Goal: Task Accomplishment & Management: Complete application form

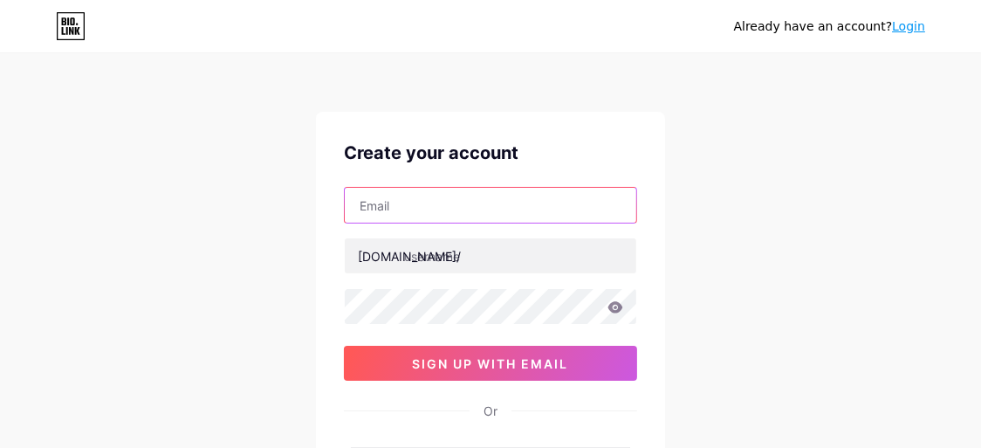
click at [415, 200] on input "text" at bounding box center [491, 205] width 292 height 35
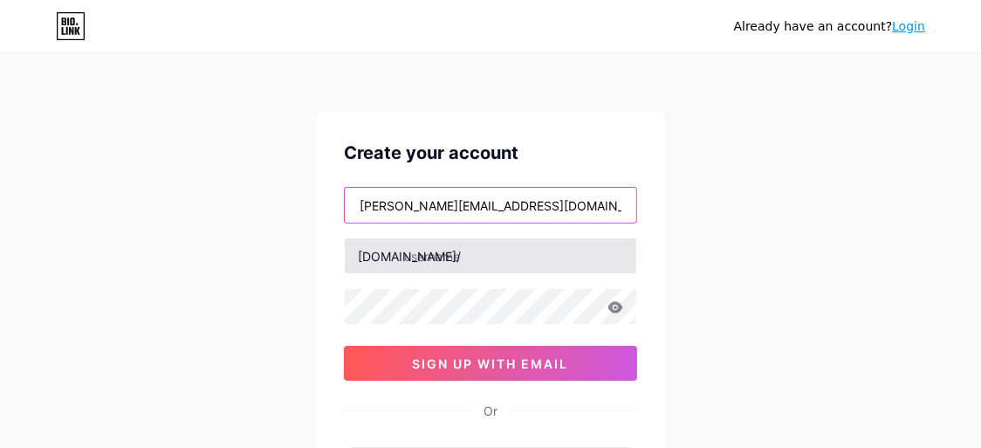
type input "[PERSON_NAME][EMAIL_ADDRESS][DOMAIN_NAME]"
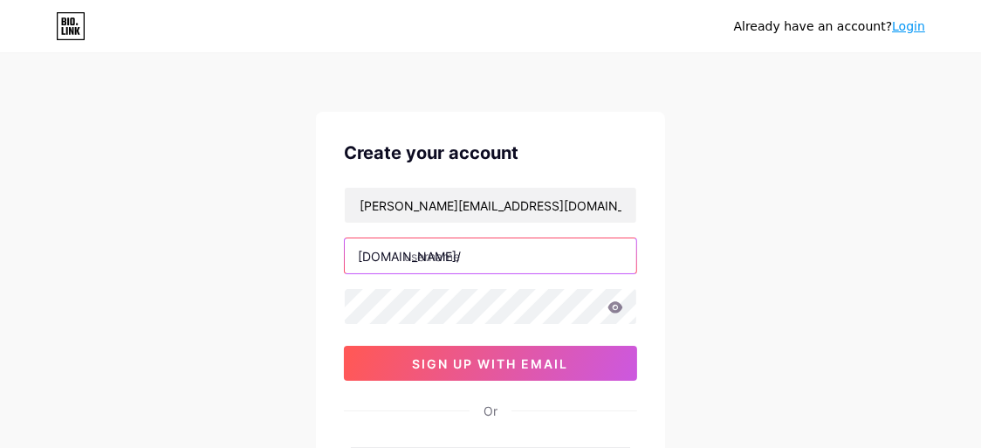
click at [515, 256] on input "text" at bounding box center [491, 255] width 292 height 35
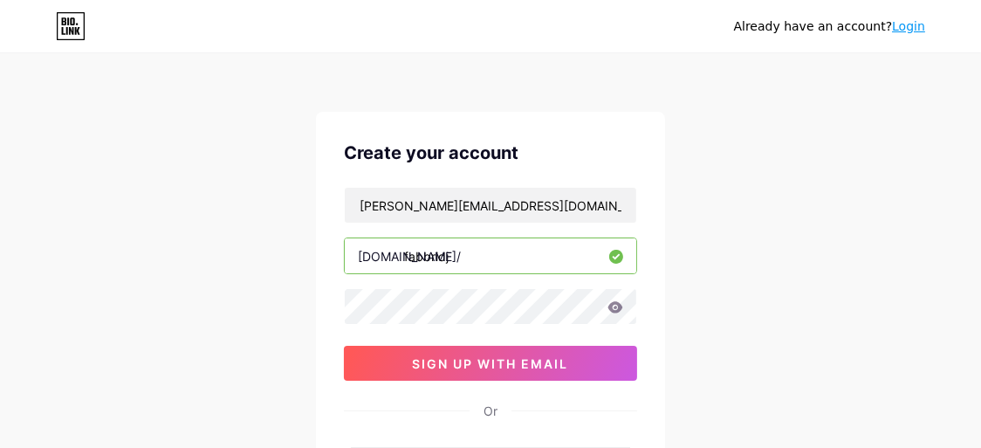
type input "fabbridj"
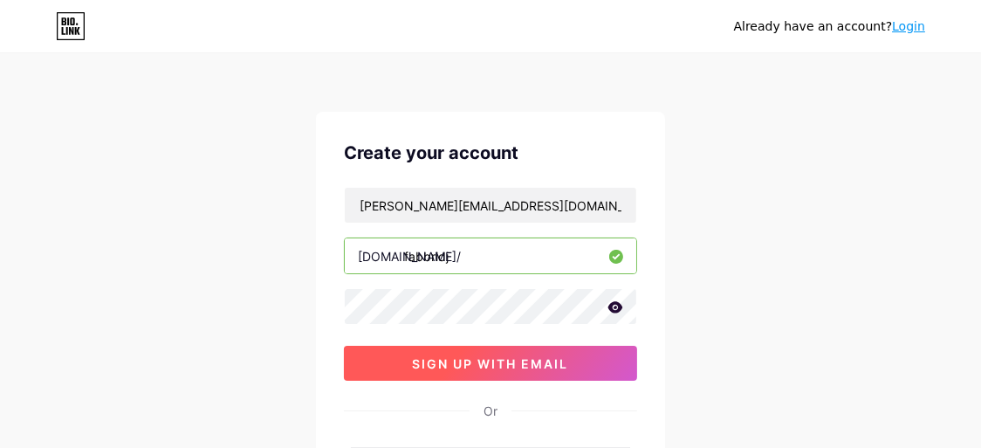
click at [494, 356] on span "sign up with email" at bounding box center [491, 363] width 156 height 15
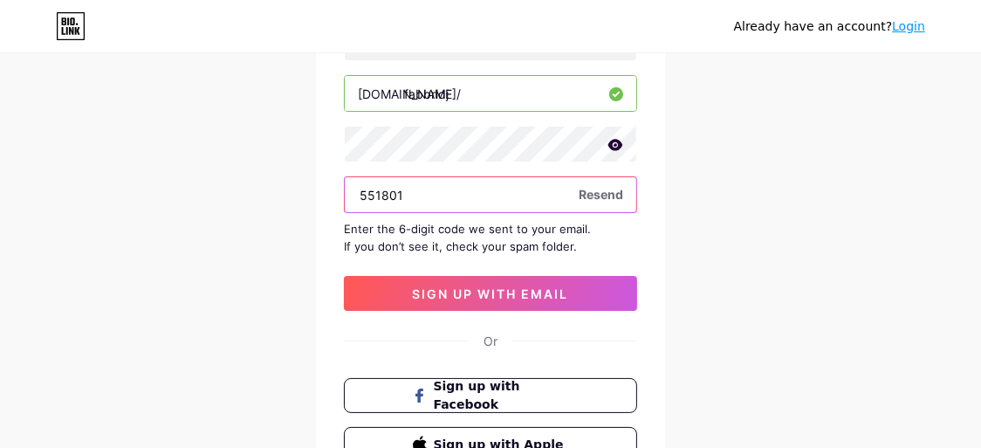
scroll to position [174, 0]
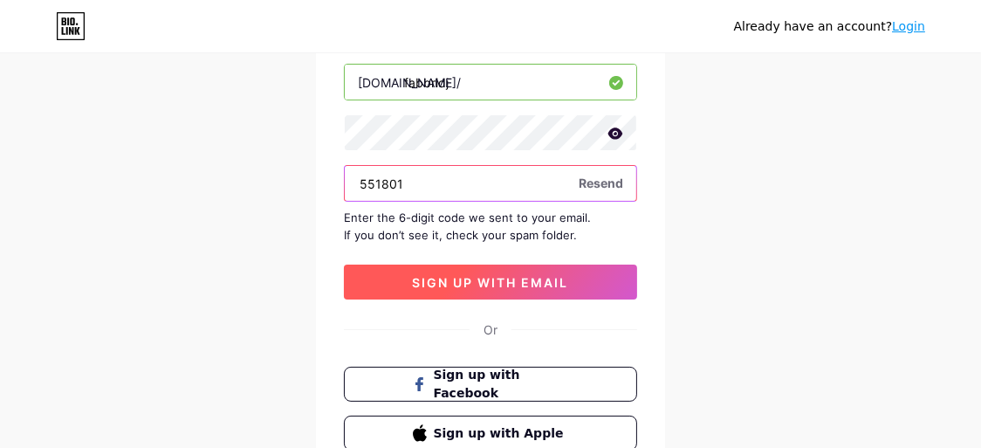
type input "551801"
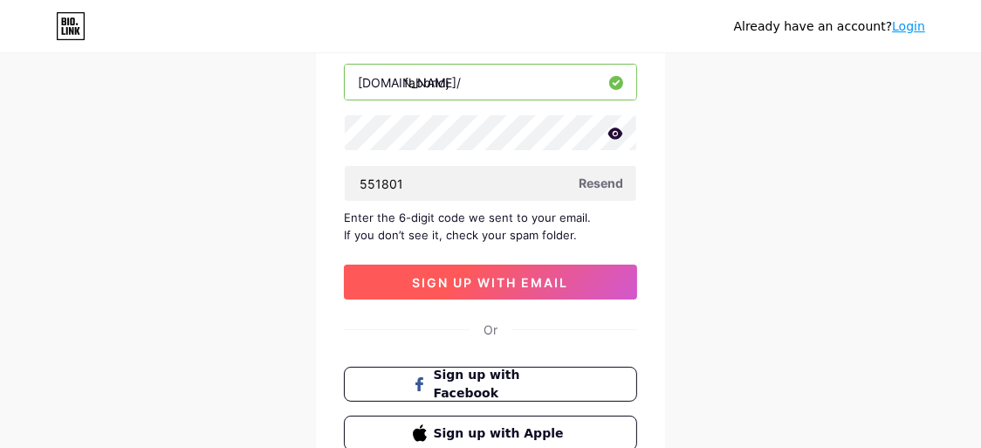
click at [507, 279] on span "sign up with email" at bounding box center [491, 282] width 156 height 15
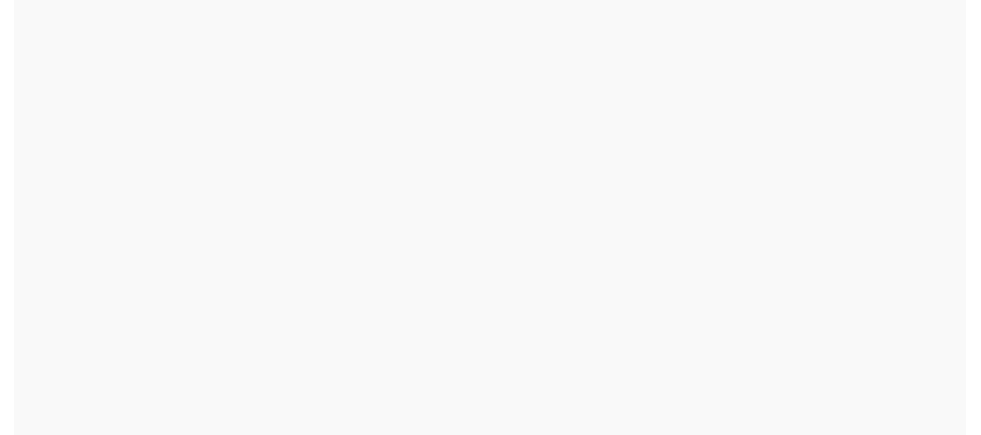
scroll to position [0, 0]
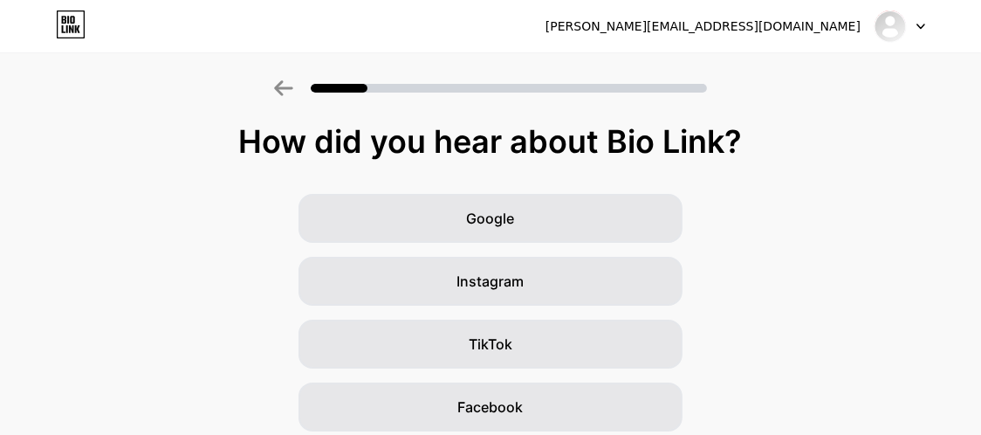
click at [924, 25] on icon at bounding box center [920, 27] width 9 height 6
drag, startPoint x: 693, startPoint y: 141, endPoint x: 173, endPoint y: 137, distance: 520.2
click at [173, 137] on div "How did you hear about Bio Link?" at bounding box center [491, 141] width 964 height 35
copy div "How did you hear about Bio Link?"
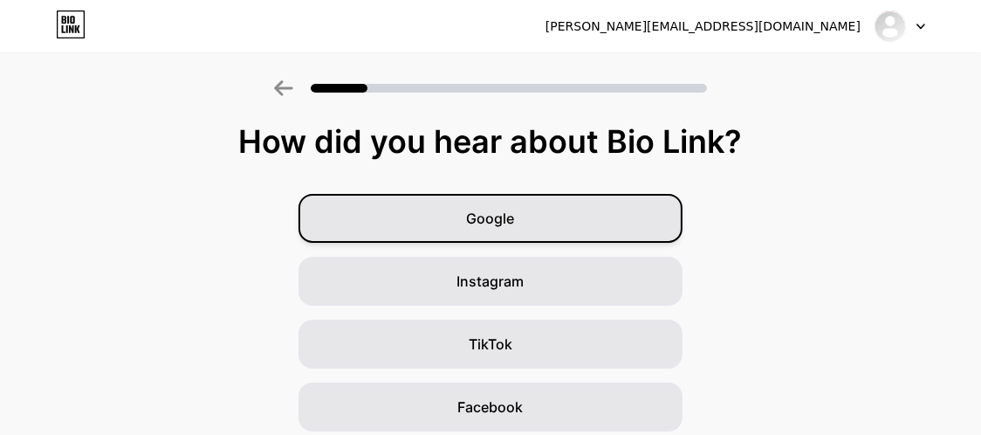
click at [525, 220] on div "Google" at bounding box center [491, 218] width 384 height 49
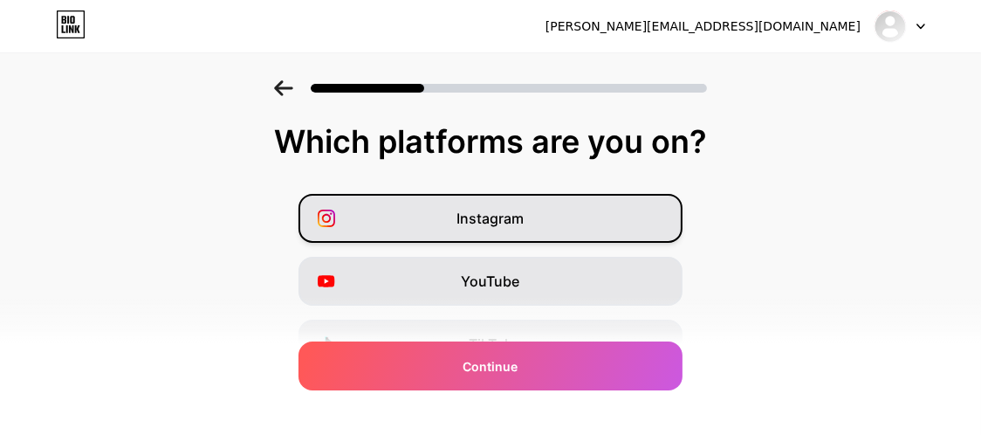
click at [531, 212] on div "Instagram" at bounding box center [491, 218] width 384 height 49
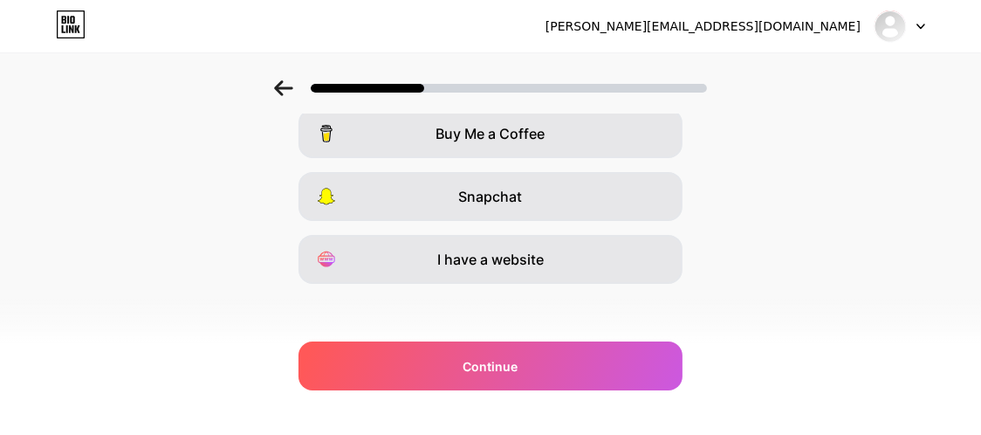
scroll to position [404, 0]
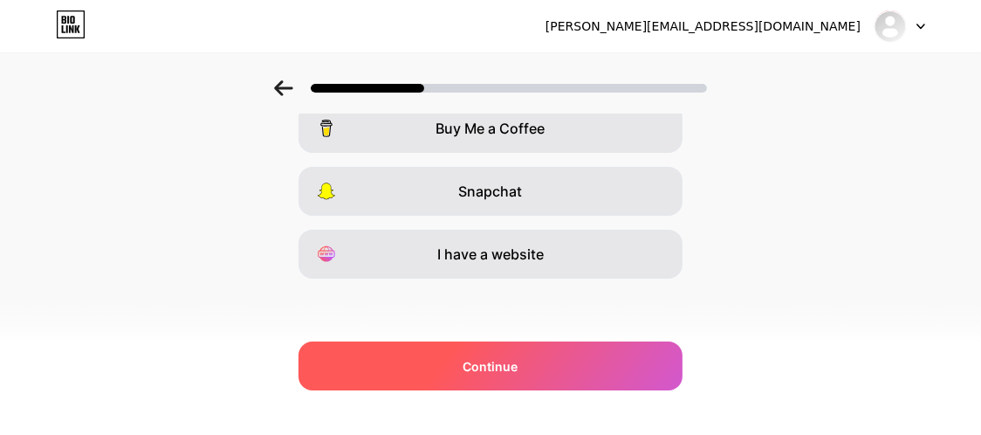
click at [542, 370] on div "Continue" at bounding box center [491, 365] width 384 height 49
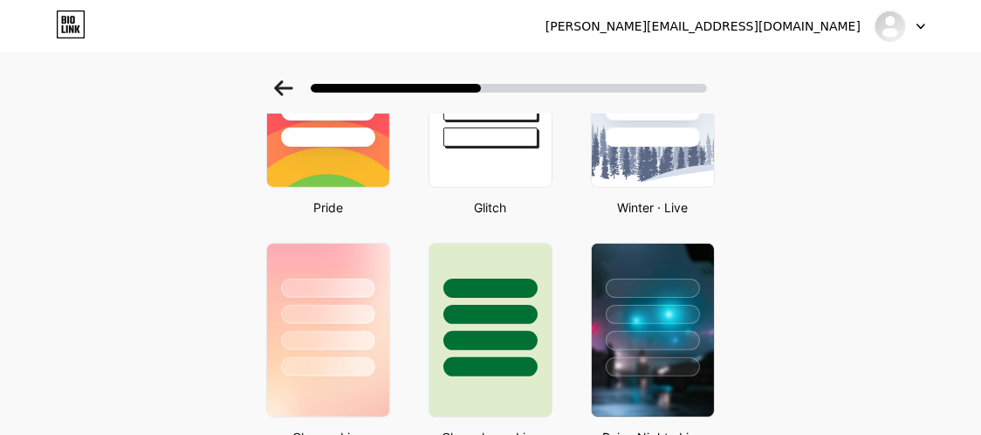
scroll to position [86, 0]
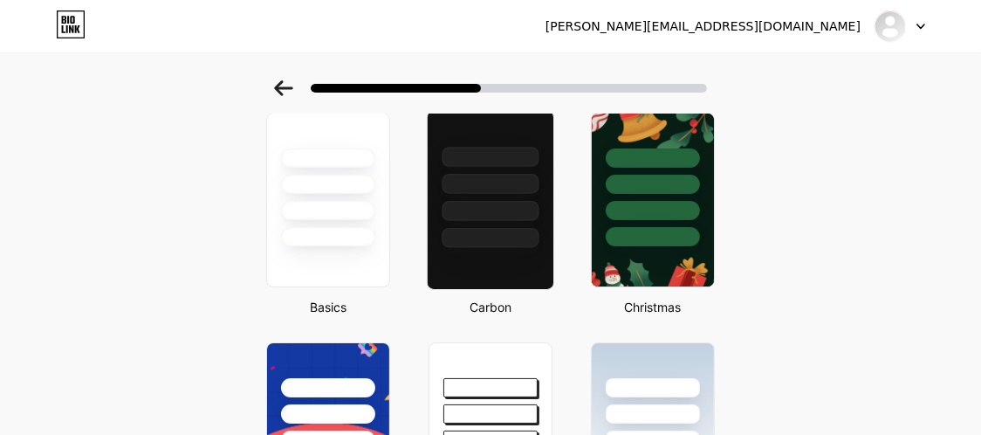
click at [518, 229] on div at bounding box center [490, 238] width 97 height 20
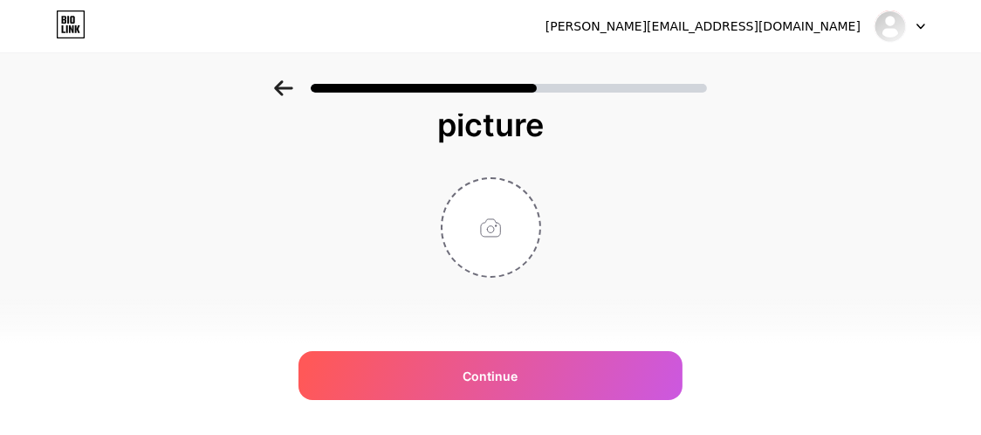
scroll to position [0, 0]
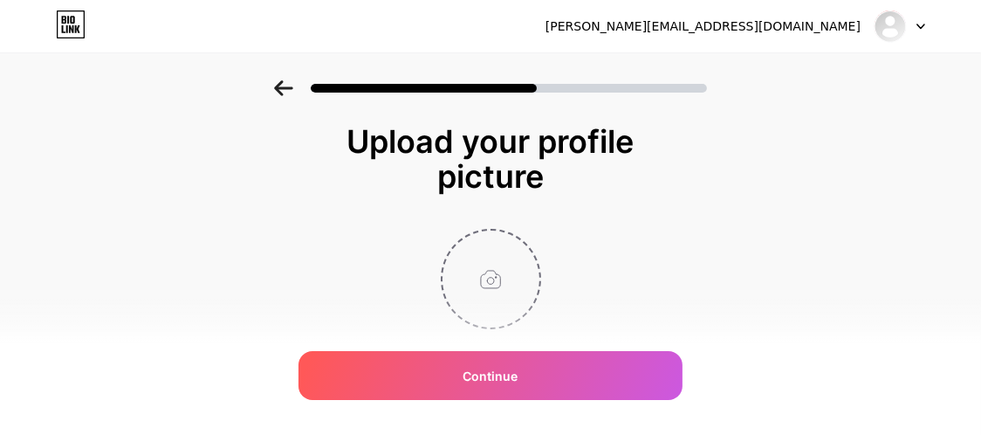
click at [506, 261] on input "file" at bounding box center [491, 278] width 97 height 97
click at [518, 253] on input "file" at bounding box center [491, 278] width 97 height 97
type input "C:\fakepath\WhatsApp Image [DATE] 13.06.24.jpeg"
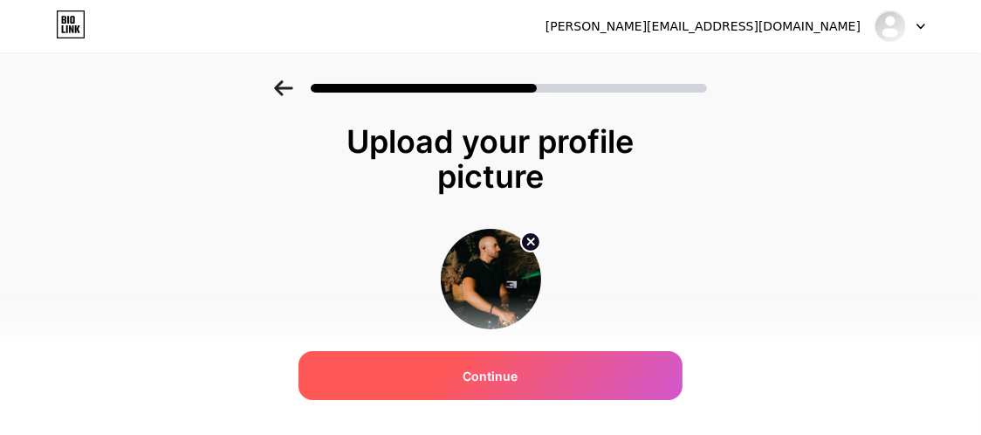
click at [550, 366] on div "Continue" at bounding box center [491, 375] width 384 height 49
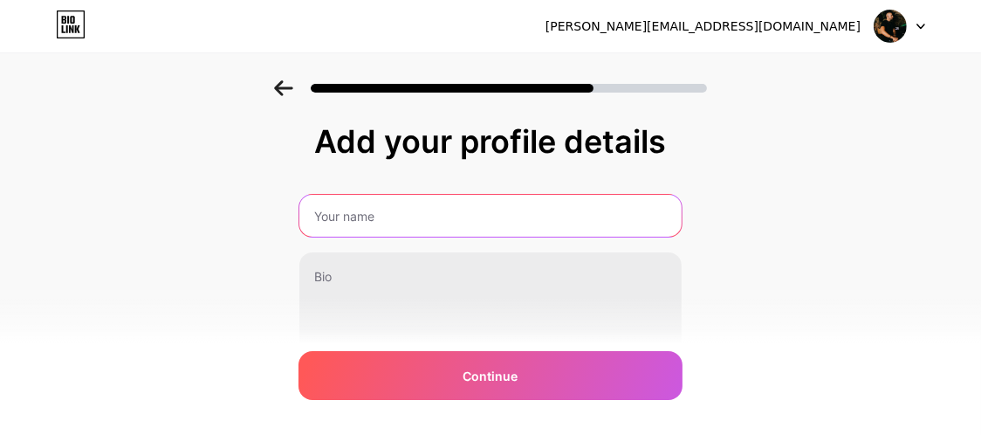
click at [429, 225] on input "text" at bounding box center [490, 216] width 382 height 42
type input "[PERSON_NAME]"
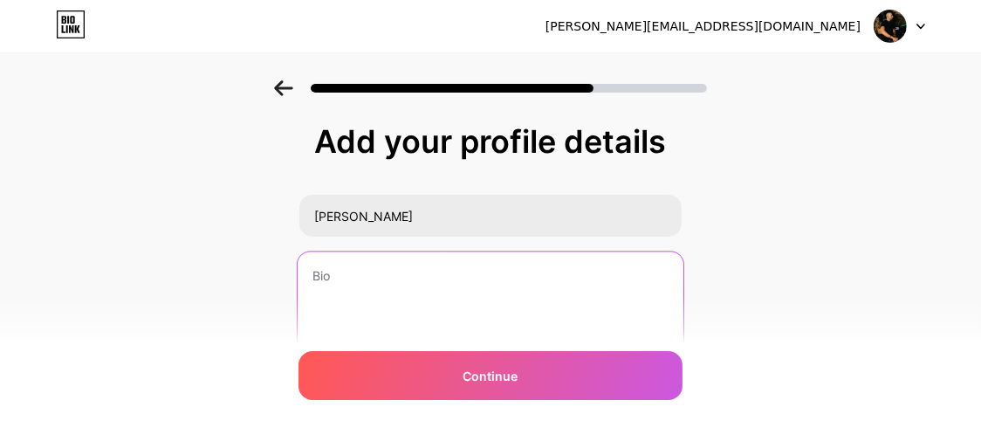
click at [367, 286] on textarea at bounding box center [491, 322] width 386 height 142
paste textarea "🎧 DJ & Selector musical ✨ Sets para eventos, bares y experiencias únicas 📩 Cont…"
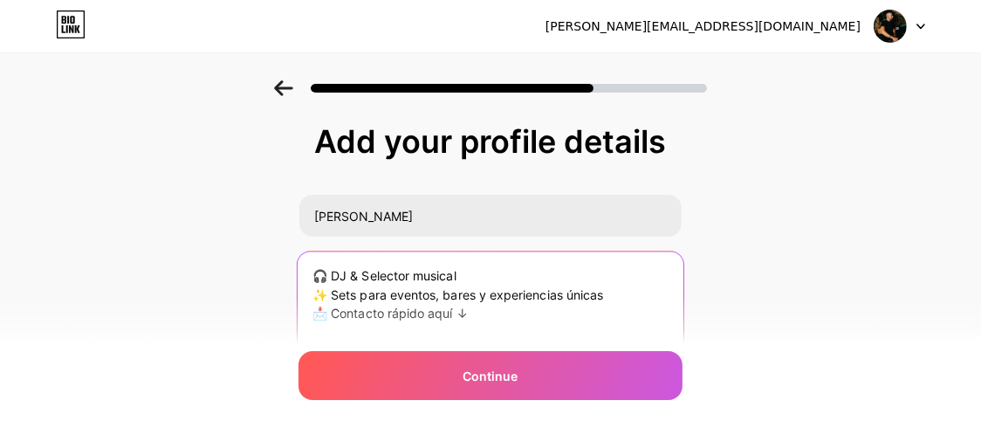
click at [463, 312] on textarea "🎧 DJ & Selector musical ✨ Sets para eventos, bares y experiencias únicas 📩 Cont…" at bounding box center [491, 322] width 386 height 142
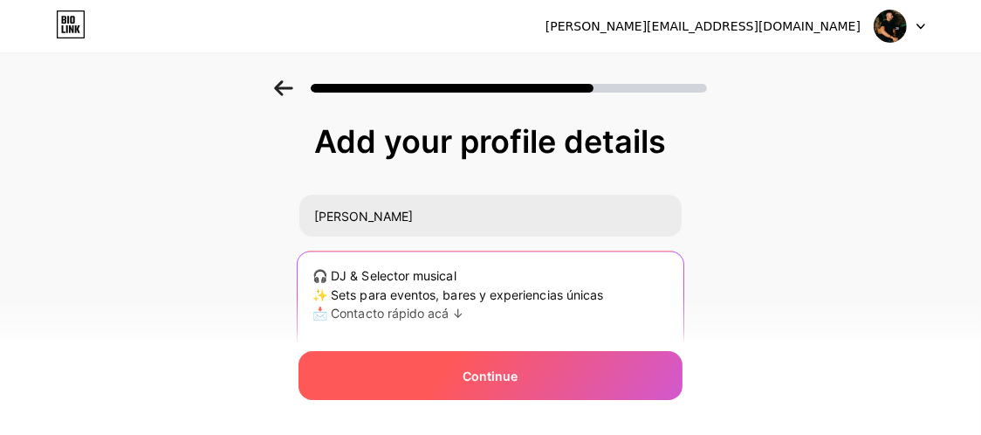
type textarea "🎧 DJ & Selector musical ✨ Sets para eventos, bares y experiencias únicas 📩 Cont…"
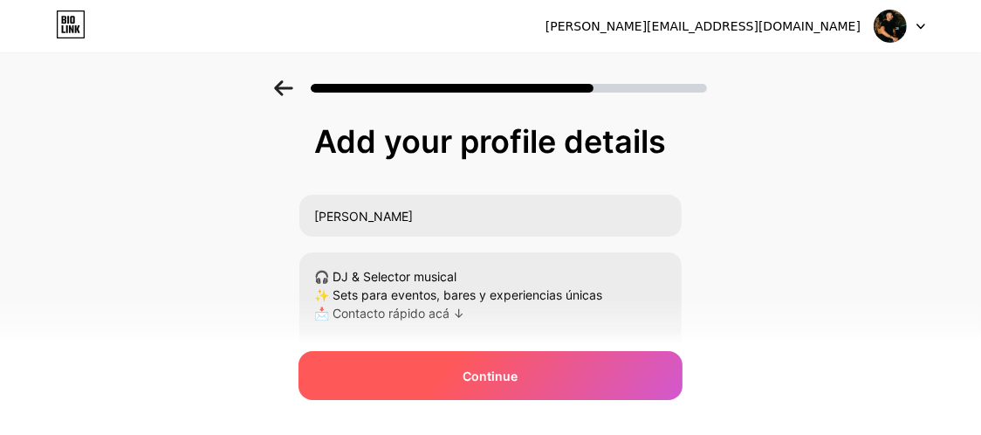
click at [472, 374] on span "Continue" at bounding box center [490, 376] width 55 height 18
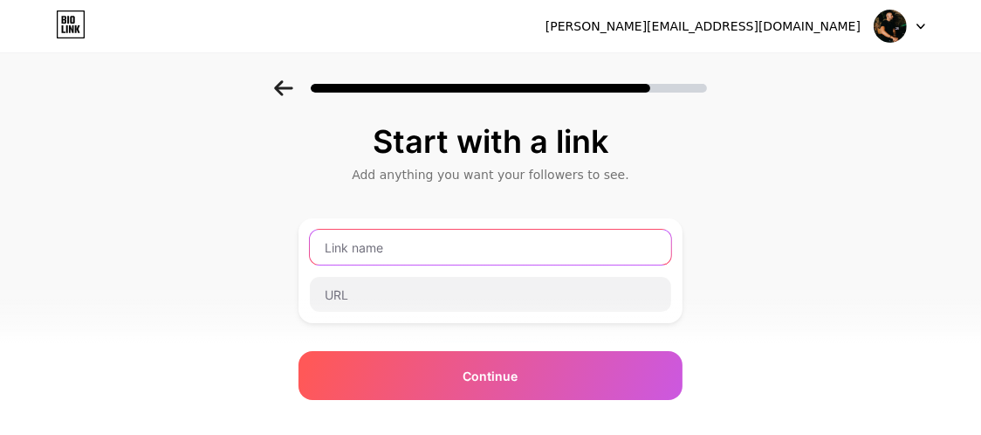
click at [424, 252] on input "text" at bounding box center [490, 247] width 361 height 35
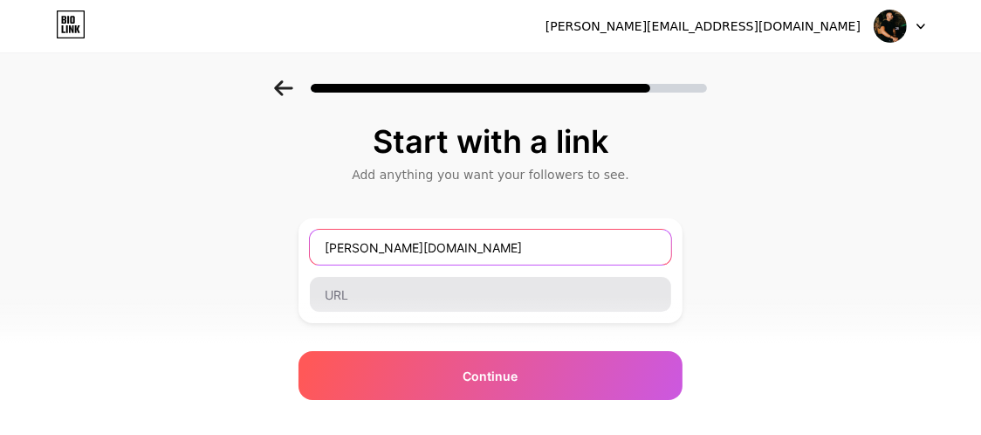
type input "[PERSON_NAME][DOMAIN_NAME]"
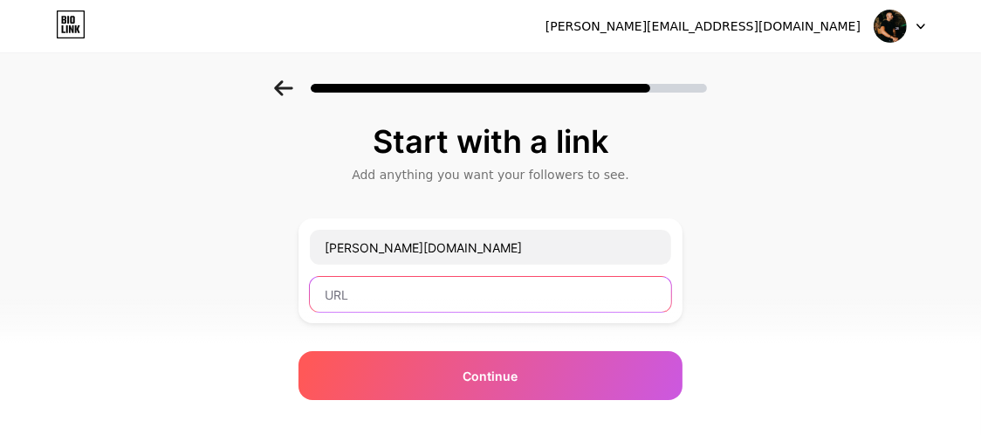
click at [421, 286] on input "text" at bounding box center [490, 294] width 361 height 35
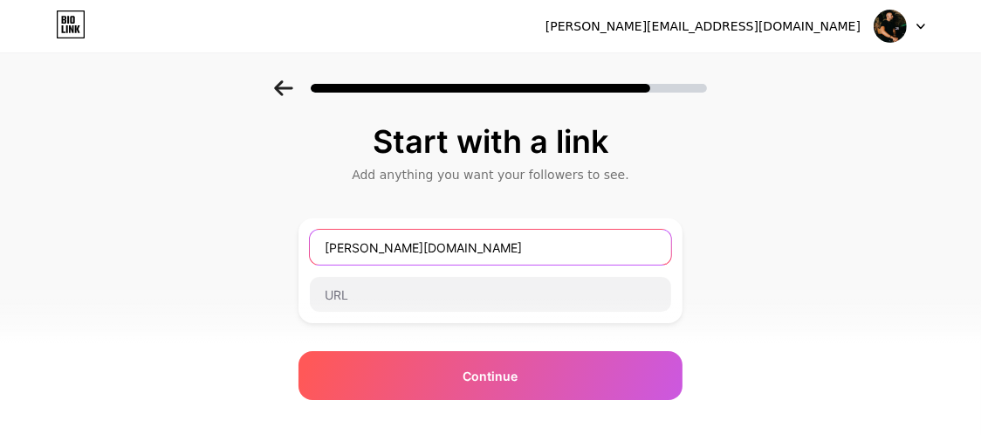
drag, startPoint x: 423, startPoint y: 251, endPoint x: 311, endPoint y: 235, distance: 113.8
click at [311, 235] on div "[PERSON_NAME][DOMAIN_NAME]" at bounding box center [491, 270] width 384 height 105
paste input "[DOMAIN_NAME]/1qmyqw"
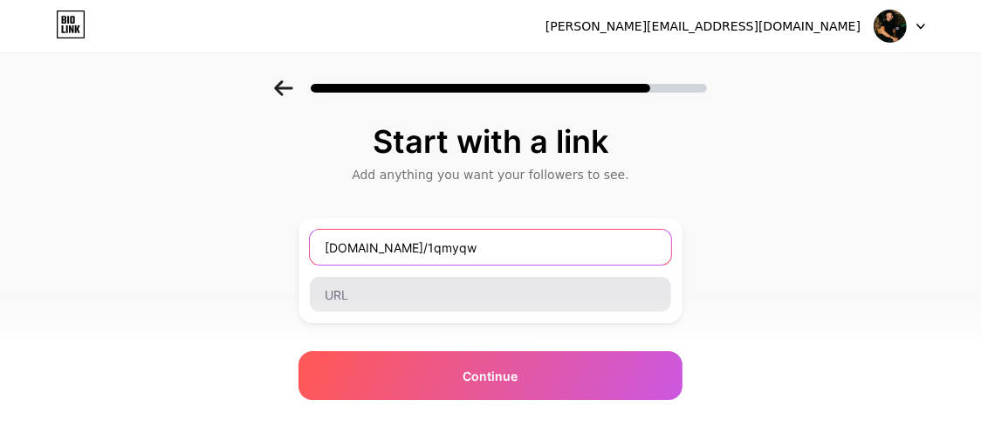
type input "[DOMAIN_NAME]/1qmyqw"
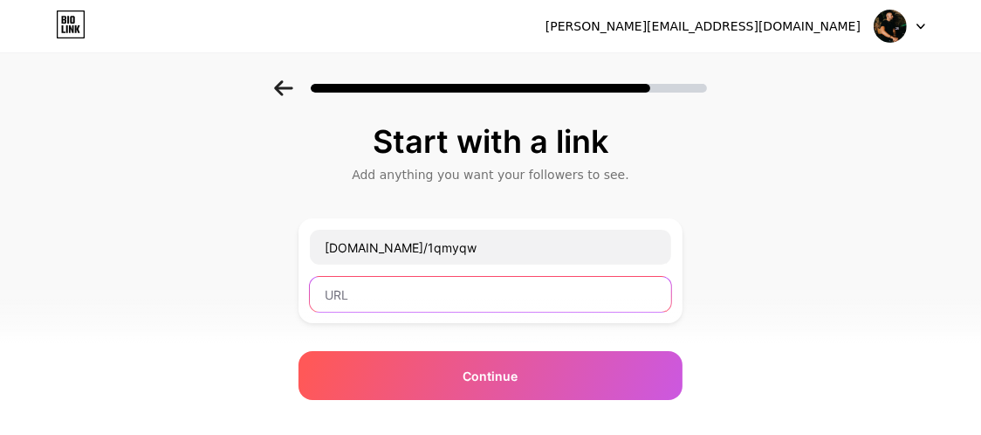
click at [476, 288] on input "text" at bounding box center [490, 294] width 361 height 35
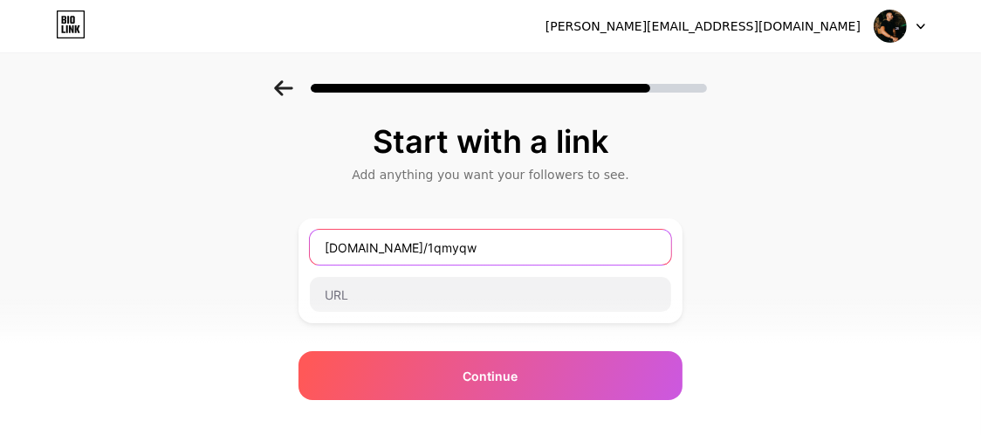
click at [244, 223] on div "Start with a link Add anything you want your followers to see. [DOMAIN_NAME]/1q…" at bounding box center [490, 387] width 981 height 614
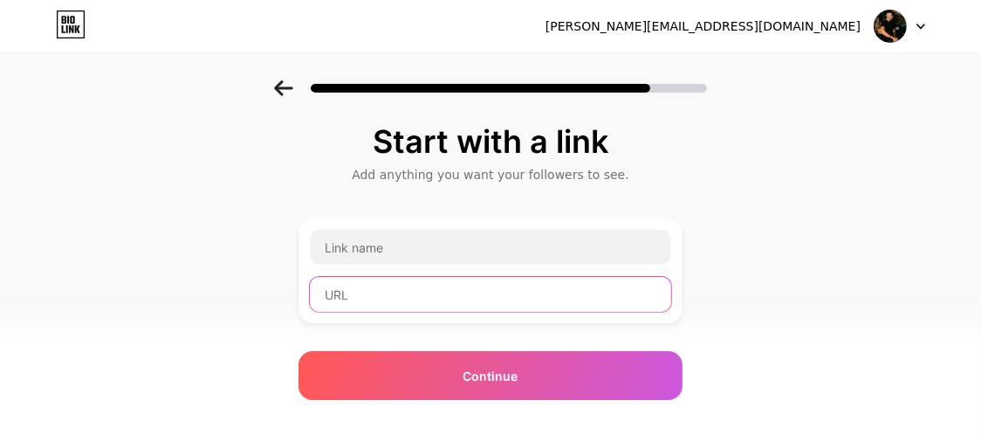
click at [370, 292] on input "text" at bounding box center [490, 294] width 361 height 35
paste input "[DOMAIN_NAME]/1qmyqw"
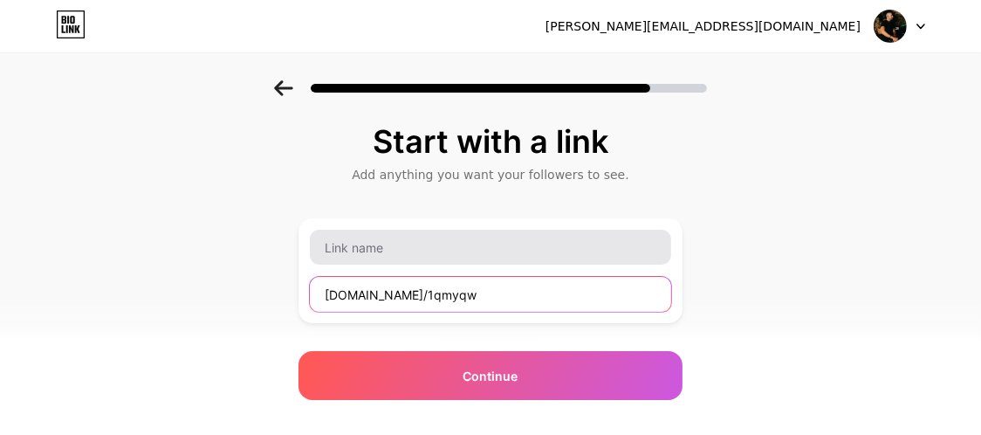
type input "[DOMAIN_NAME]/1qmyqw"
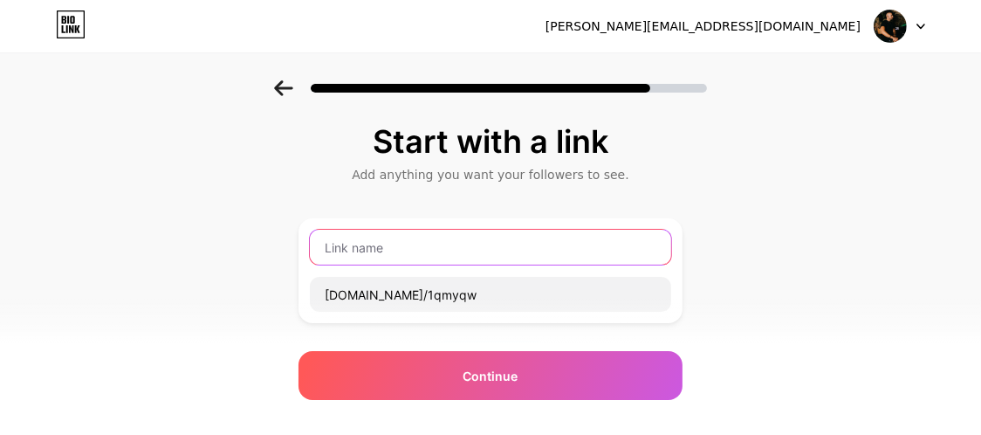
click at [385, 259] on input "text" at bounding box center [490, 247] width 361 height 35
paste input "📲 Contacto directo"
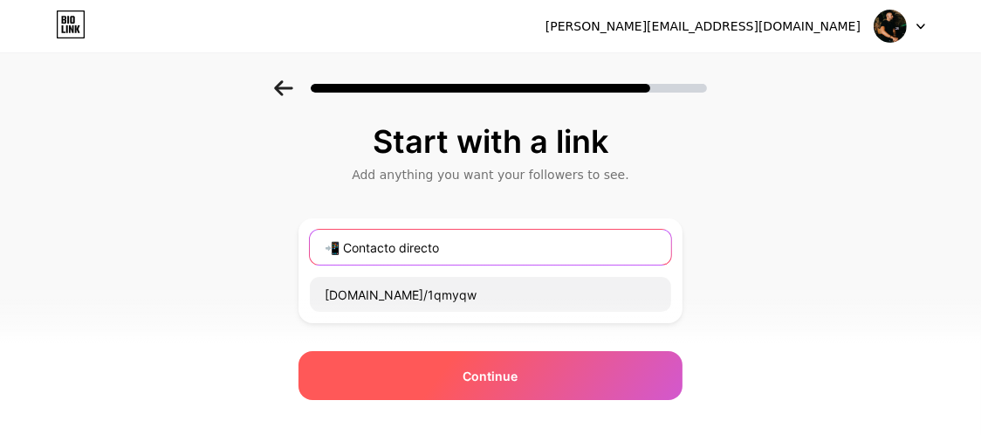
type input "📲 Contacto directo"
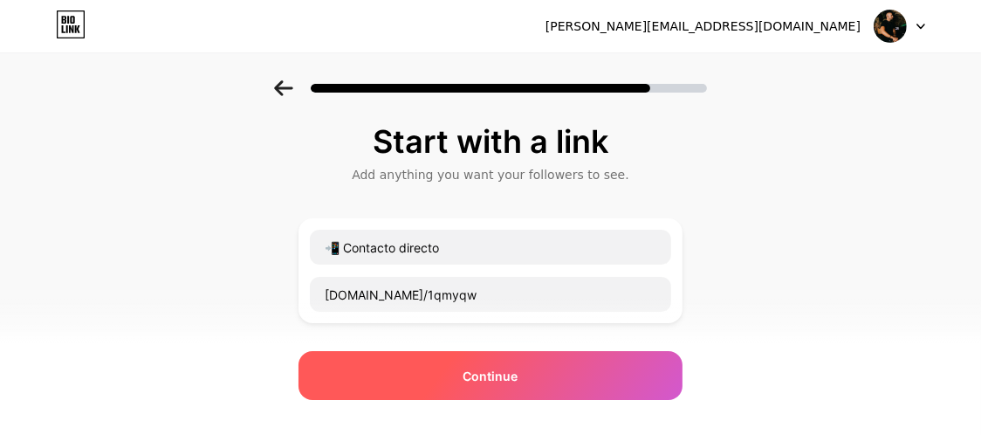
click at [489, 365] on div "Continue" at bounding box center [491, 375] width 384 height 49
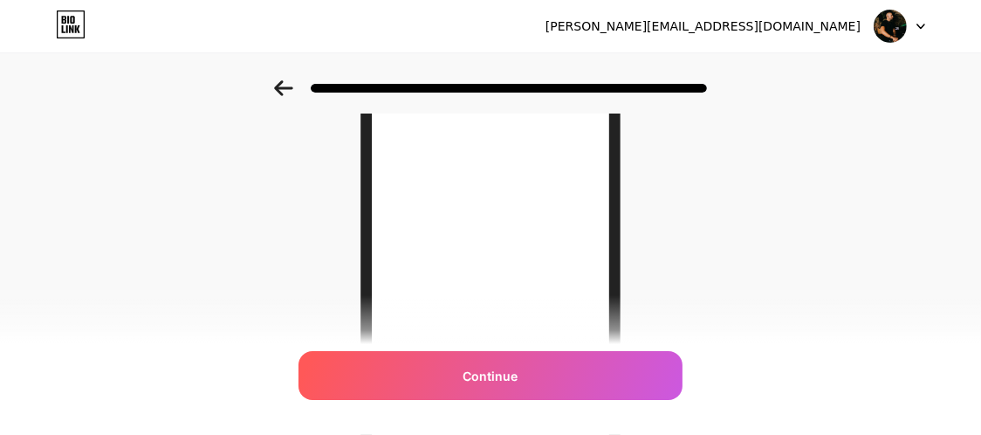
scroll to position [262, 0]
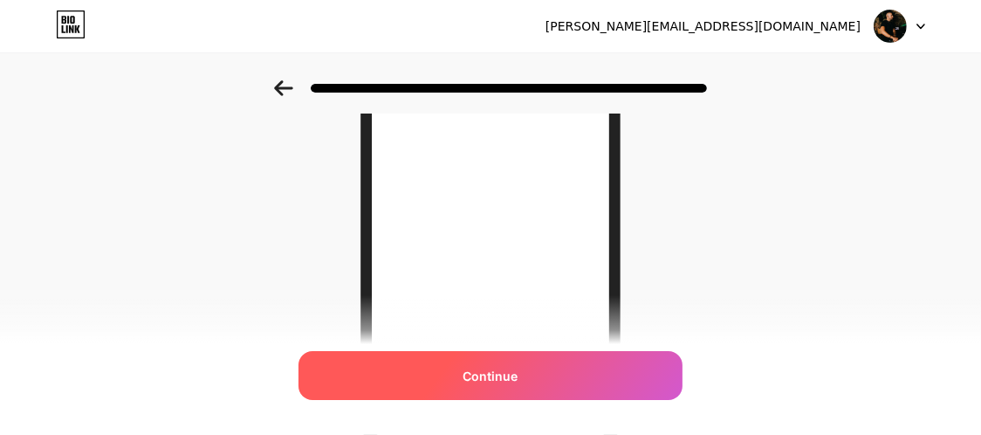
click at [566, 376] on div "Continue" at bounding box center [491, 375] width 384 height 49
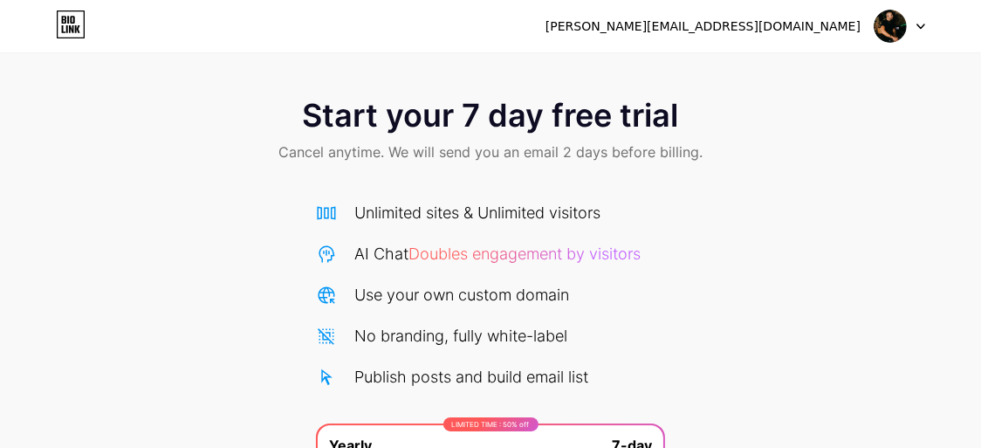
click at [57, 24] on icon at bounding box center [71, 24] width 30 height 28
click at [893, 31] on img at bounding box center [890, 26] width 33 height 33
click at [82, 14] on icon at bounding box center [71, 24] width 30 height 28
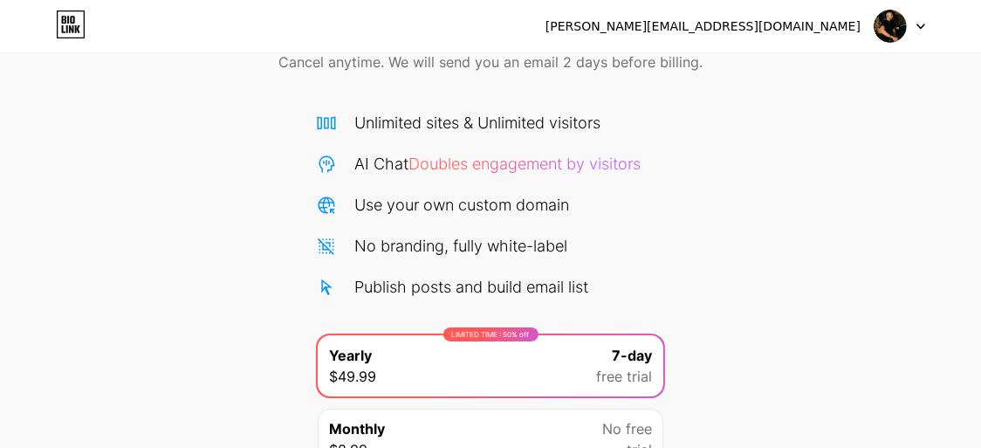
scroll to position [253, 0]
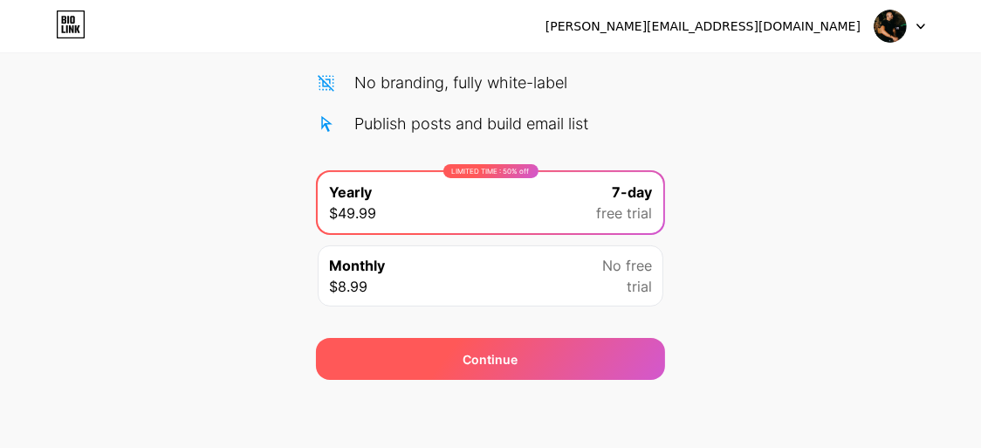
click at [602, 357] on div "Continue" at bounding box center [490, 359] width 349 height 42
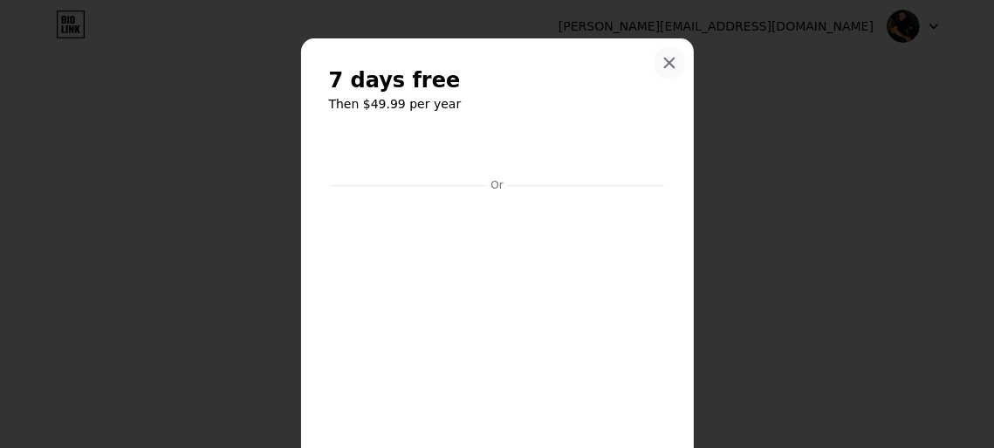
click at [668, 59] on icon at bounding box center [669, 63] width 14 height 14
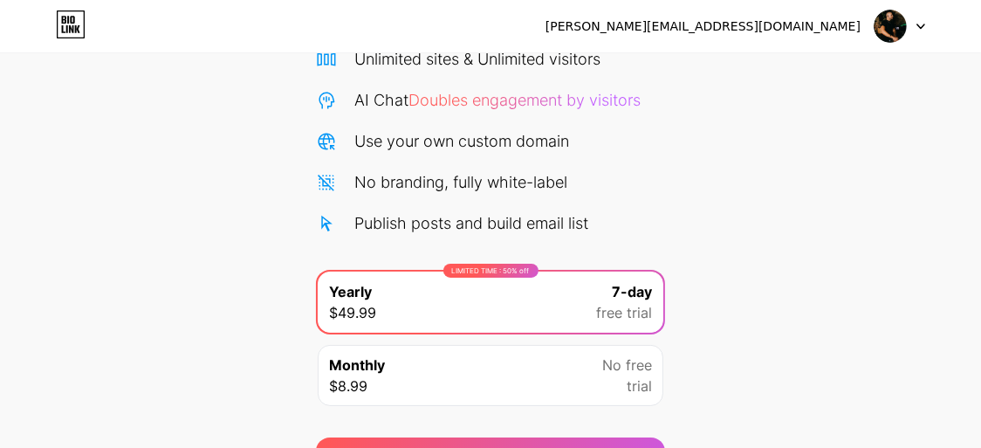
scroll to position [0, 0]
